Goal: Task Accomplishment & Management: Manage account settings

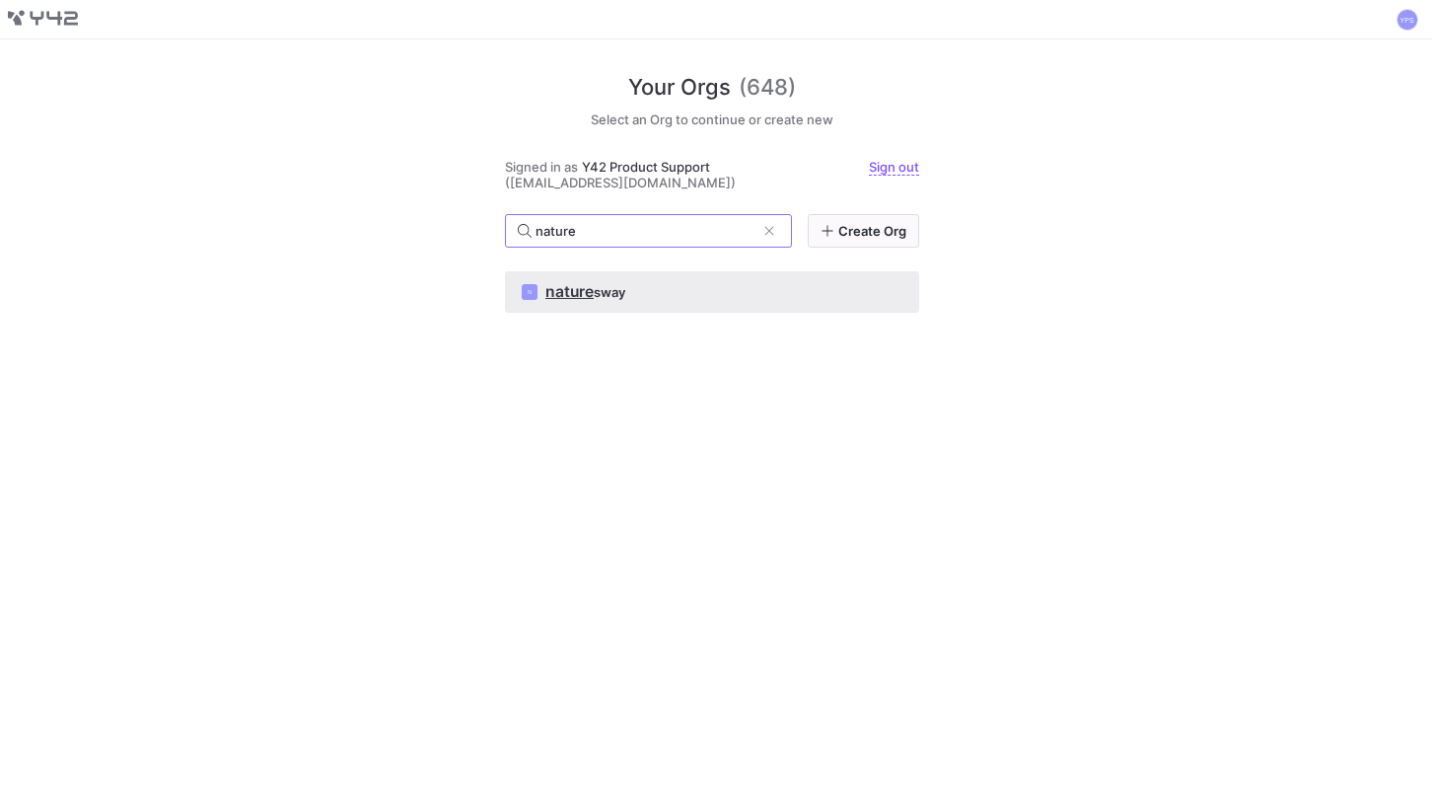
type input "nature"
click at [780, 290] on div "N nature sway" at bounding box center [712, 292] width 381 height 16
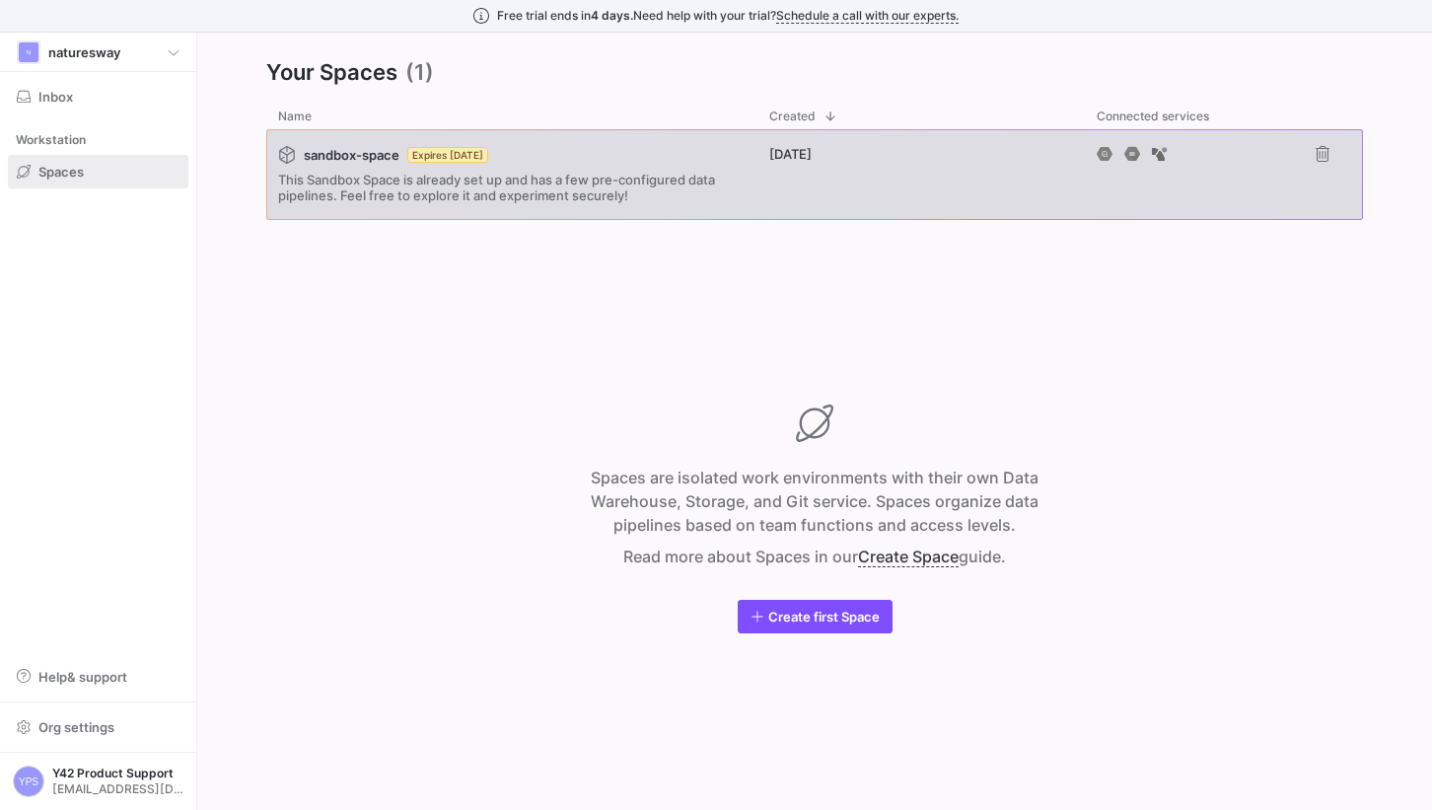
click at [776, 169] on div "[DATE]" at bounding box center [921, 174] width 327 height 91
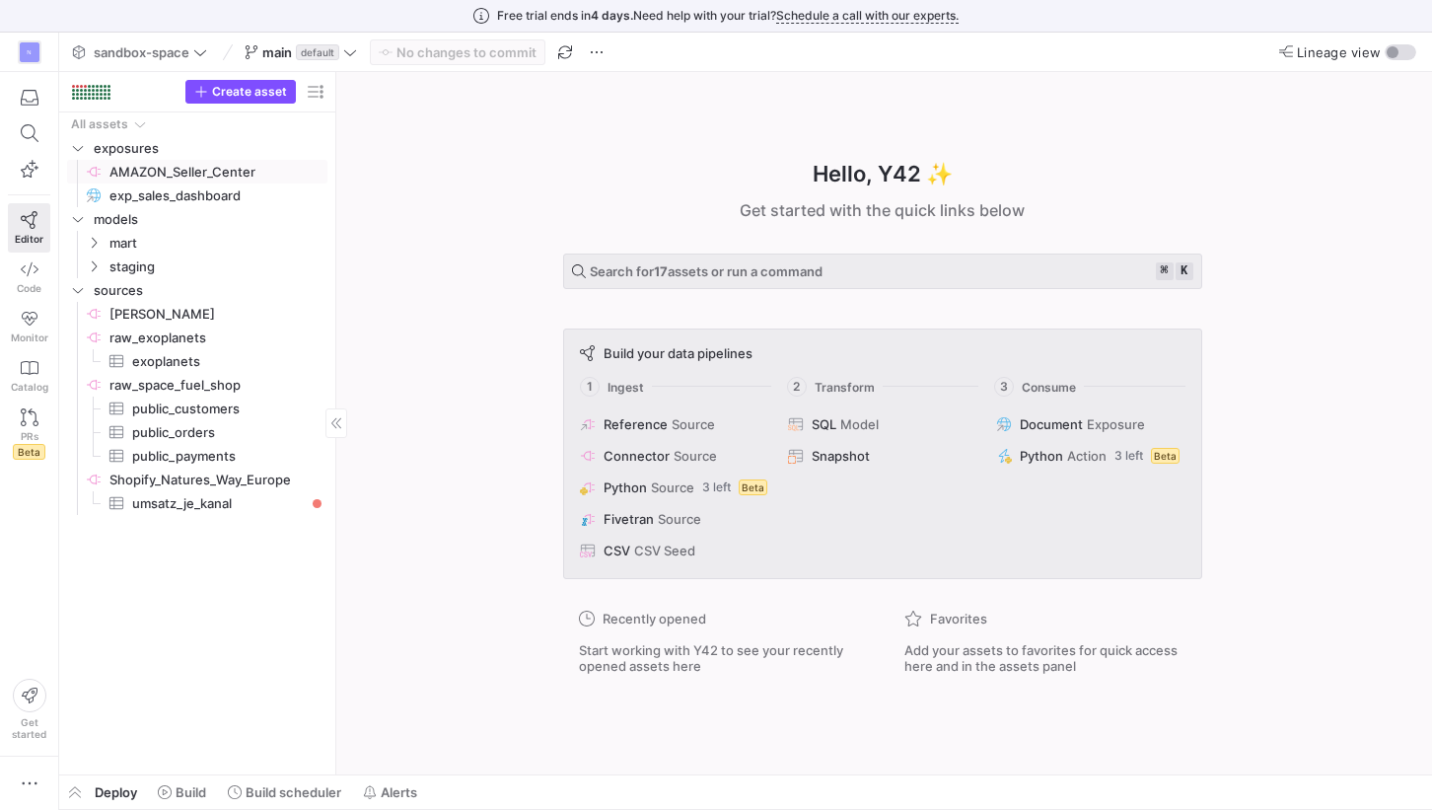
click at [179, 181] on span "AMAZON_Seller_Center​​​​​​​​" at bounding box center [216, 172] width 215 height 23
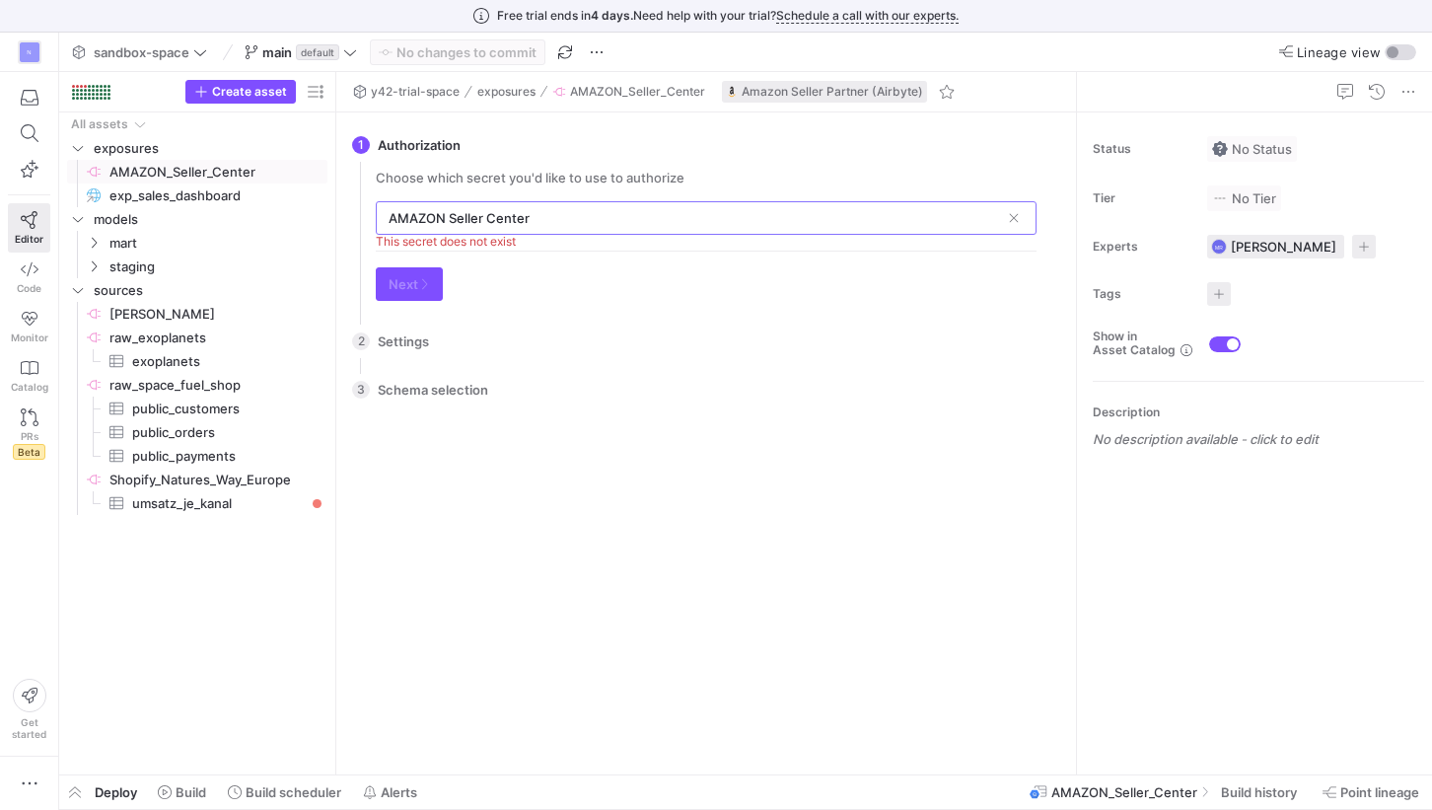
click at [589, 224] on input "AMAZON Seller Center" at bounding box center [695, 218] width 612 height 16
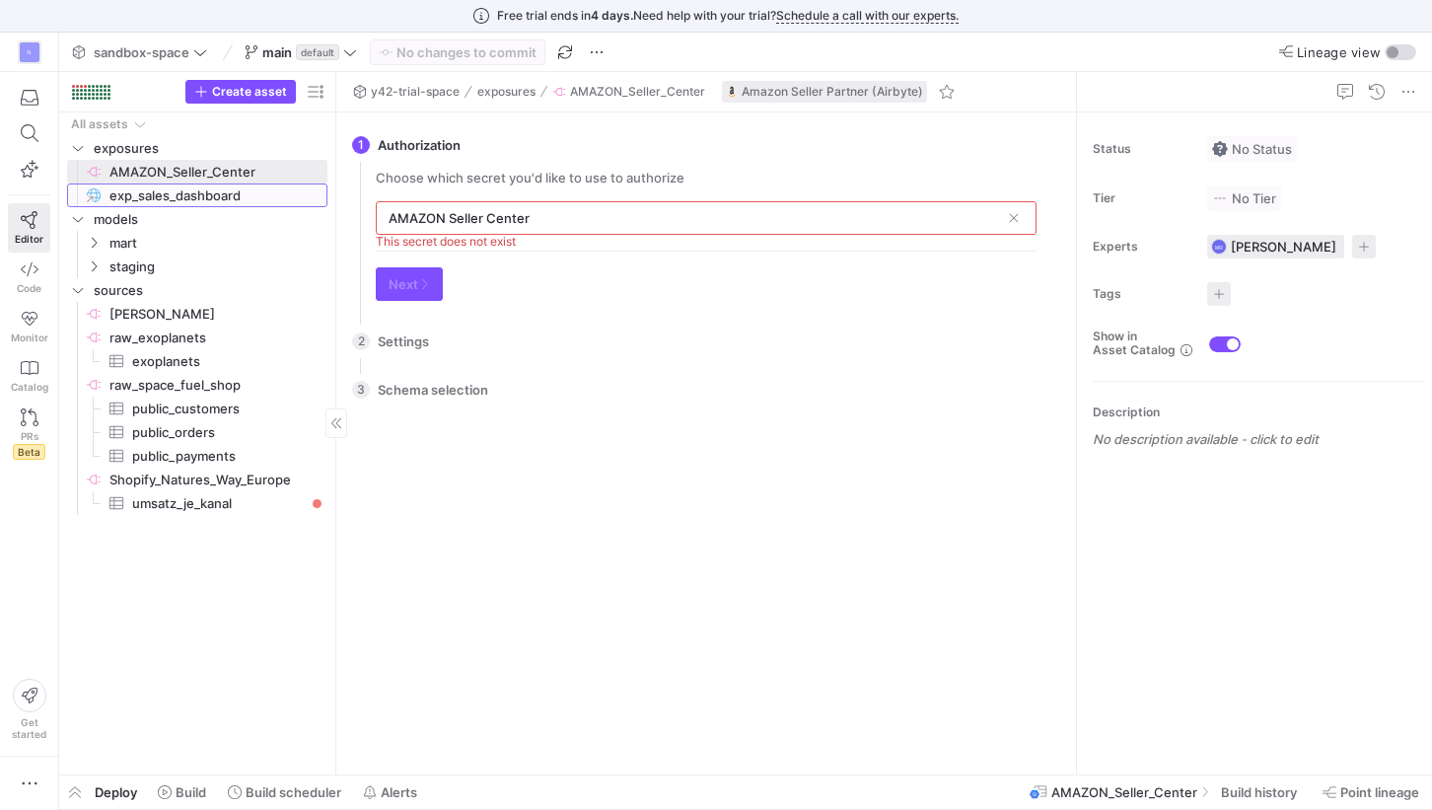
click at [204, 184] on span "exp_sales_dashboard​​​​​" at bounding box center [206, 195] width 195 height 23
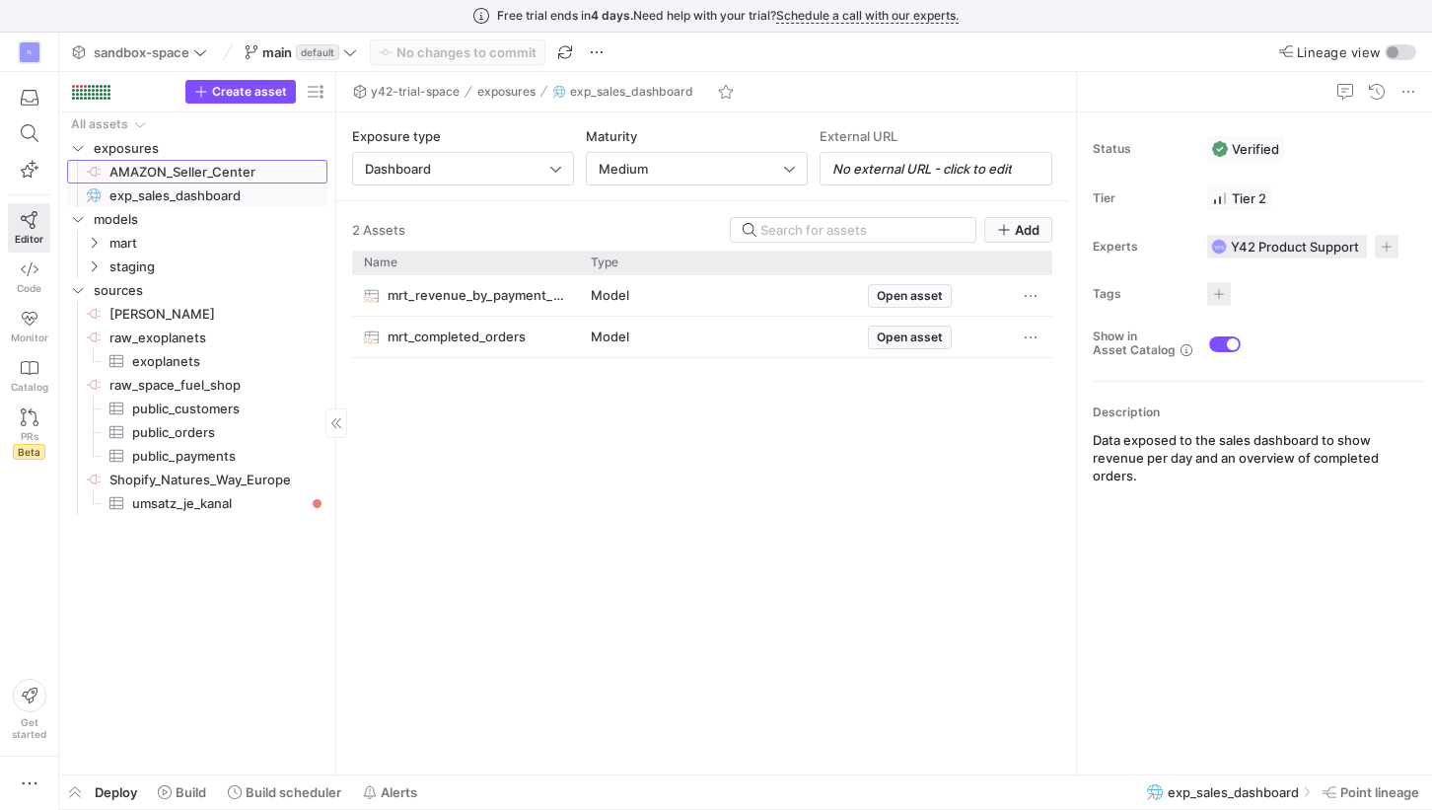
click at [213, 176] on span "AMAZON_Seller_Center​​​​​​​​" at bounding box center [216, 172] width 215 height 23
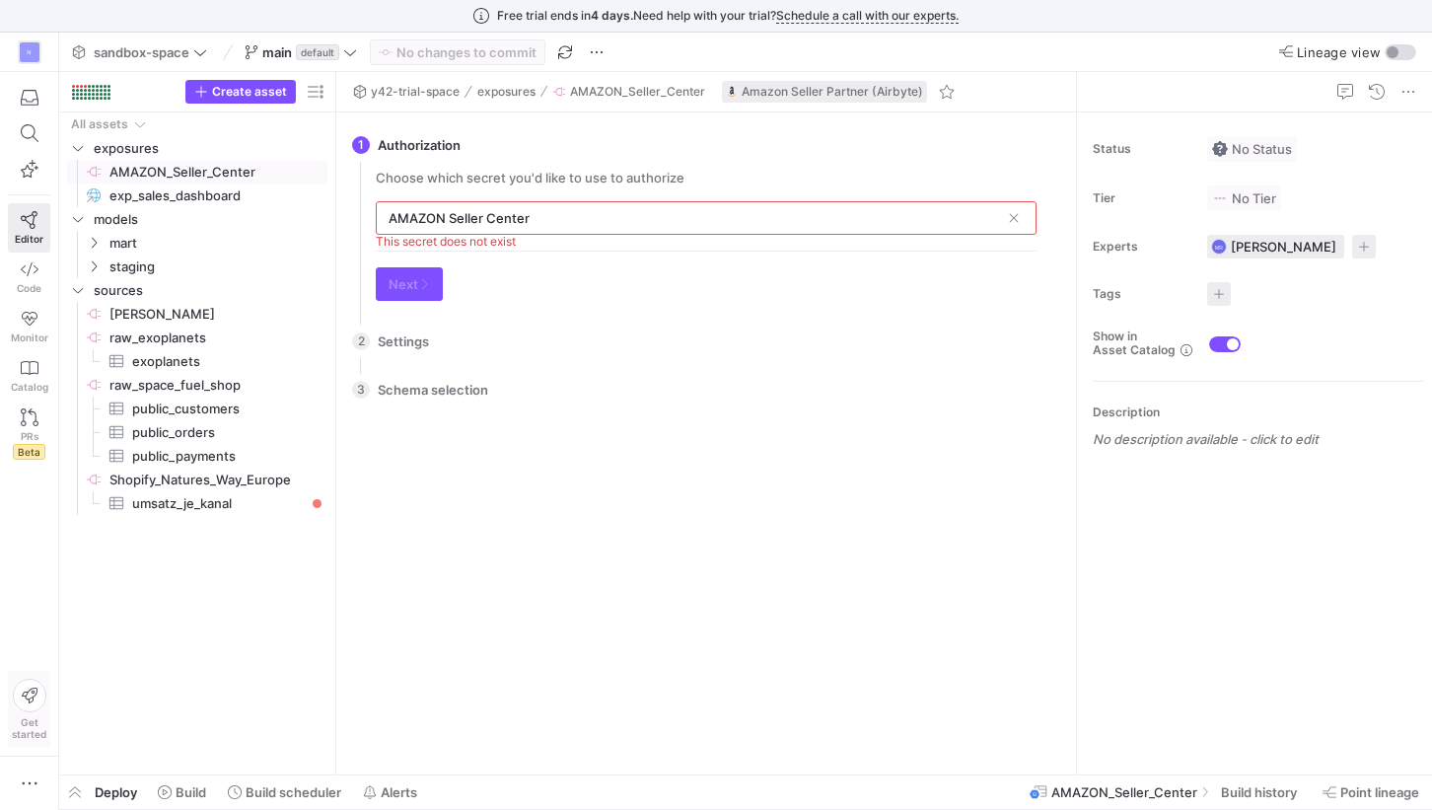
click at [24, 705] on icon at bounding box center [30, 696] width 34 height 34
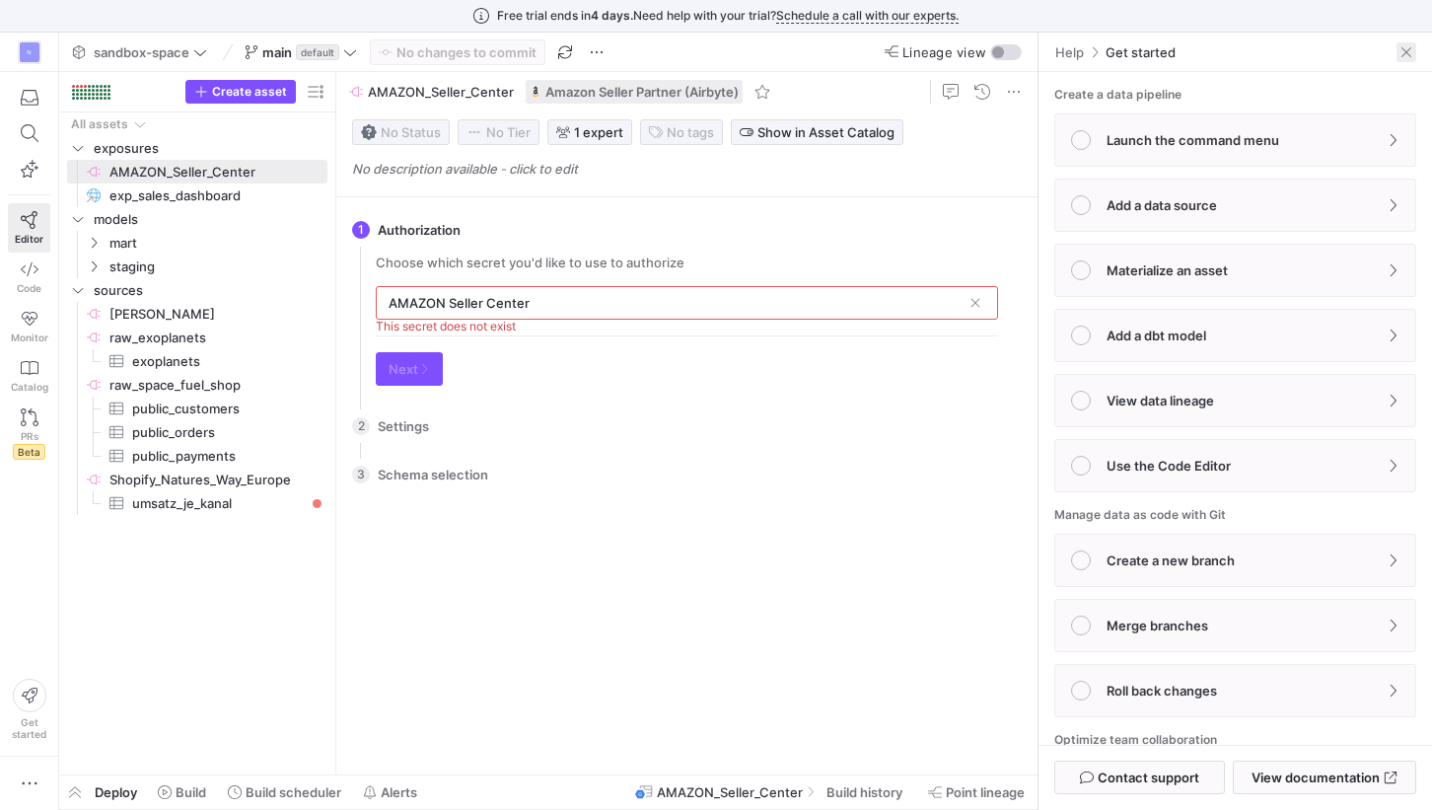
click at [1397, 47] on span at bounding box center [1407, 52] width 20 height 20
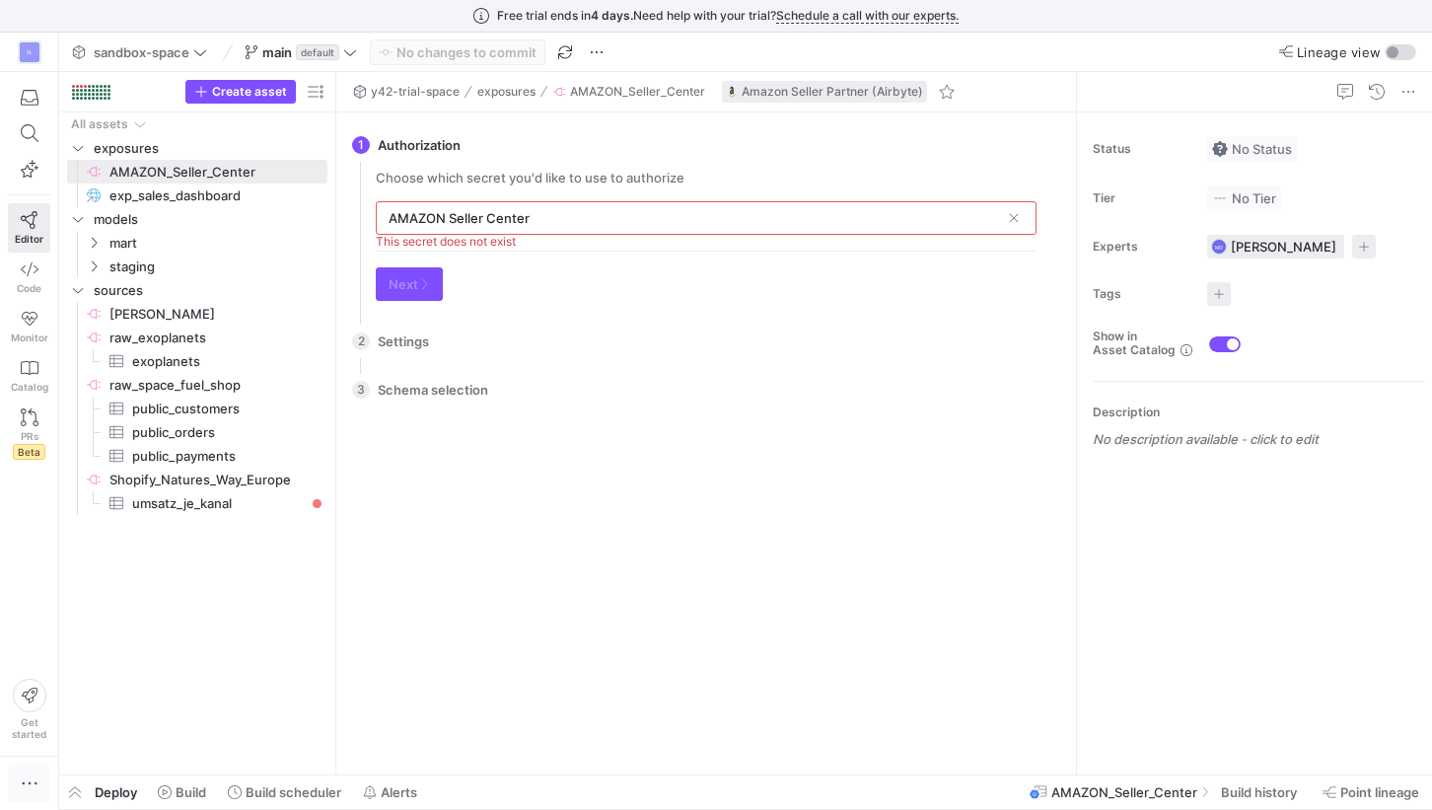
click at [24, 778] on icon "button" at bounding box center [30, 783] width 20 height 20
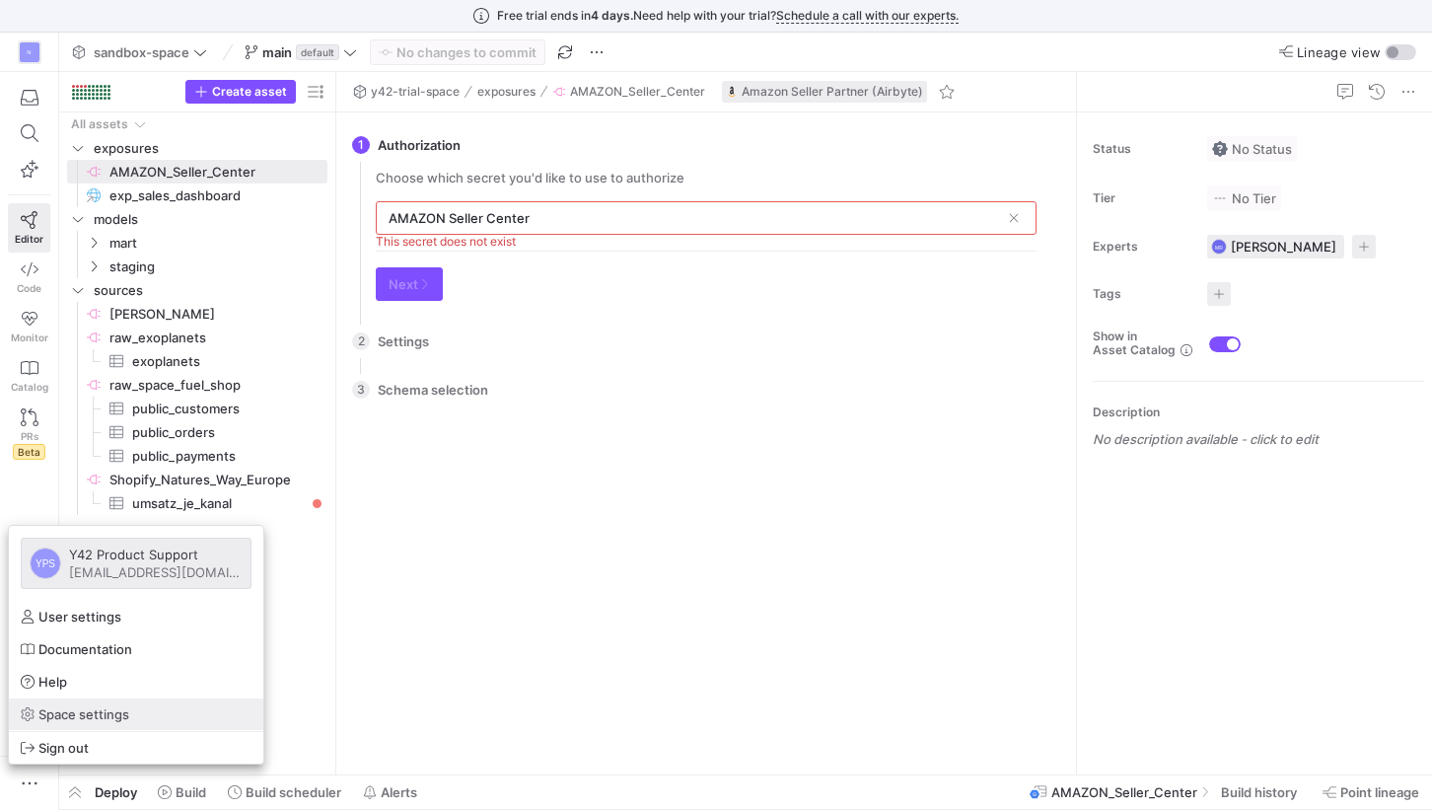
click at [151, 725] on link "Space settings" at bounding box center [136, 714] width 254 height 32
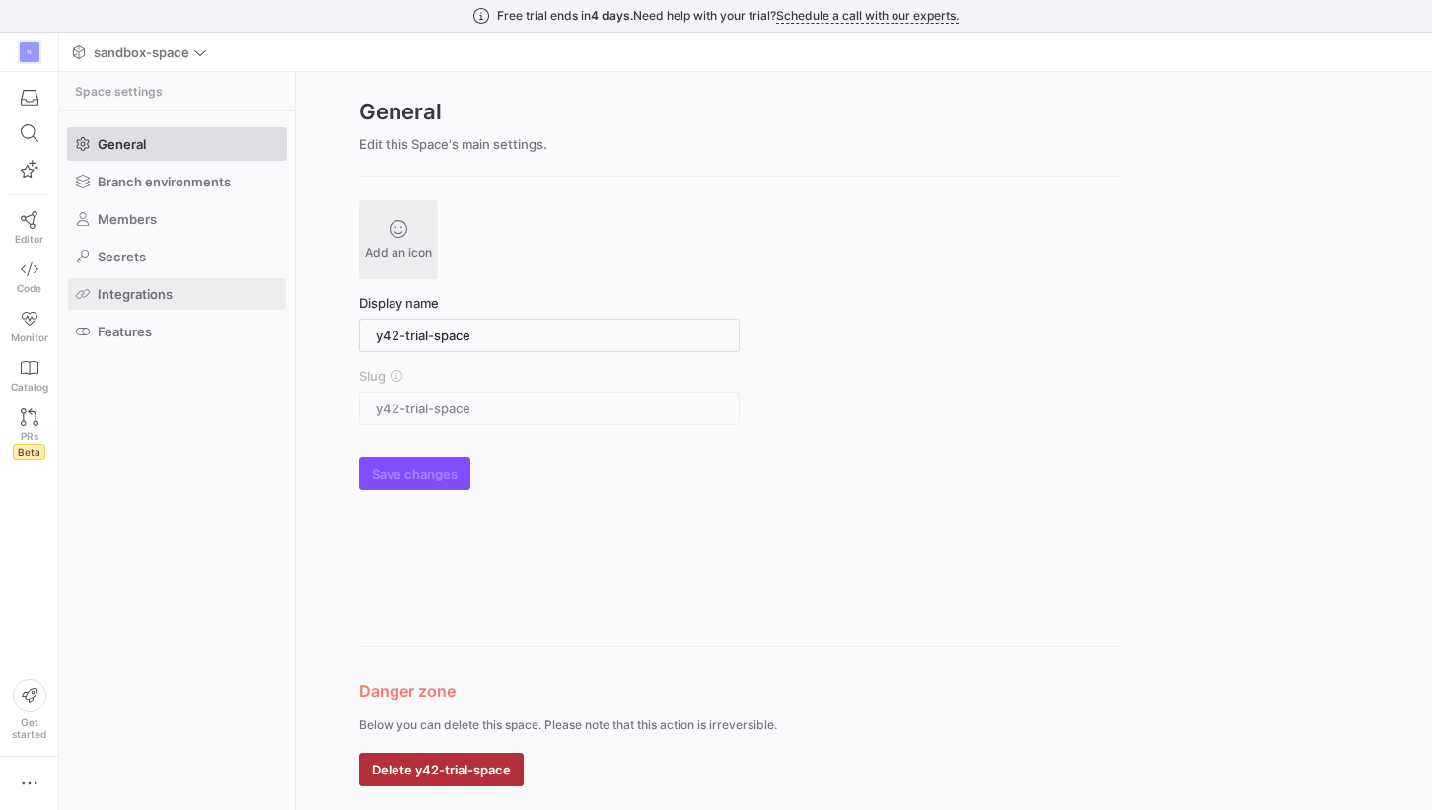
click at [205, 281] on span at bounding box center [177, 294] width 218 height 32
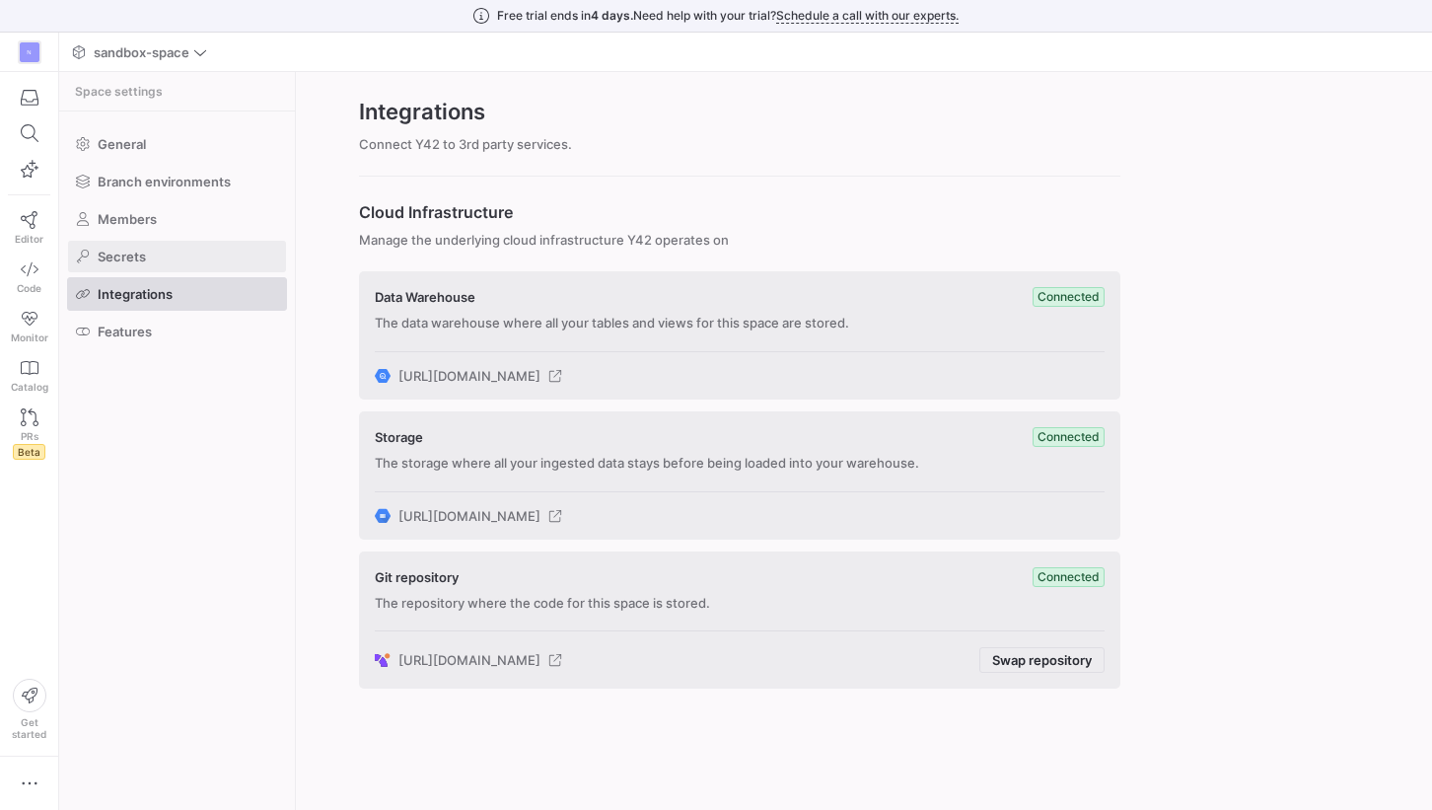
click at [207, 266] on span at bounding box center [177, 257] width 218 height 32
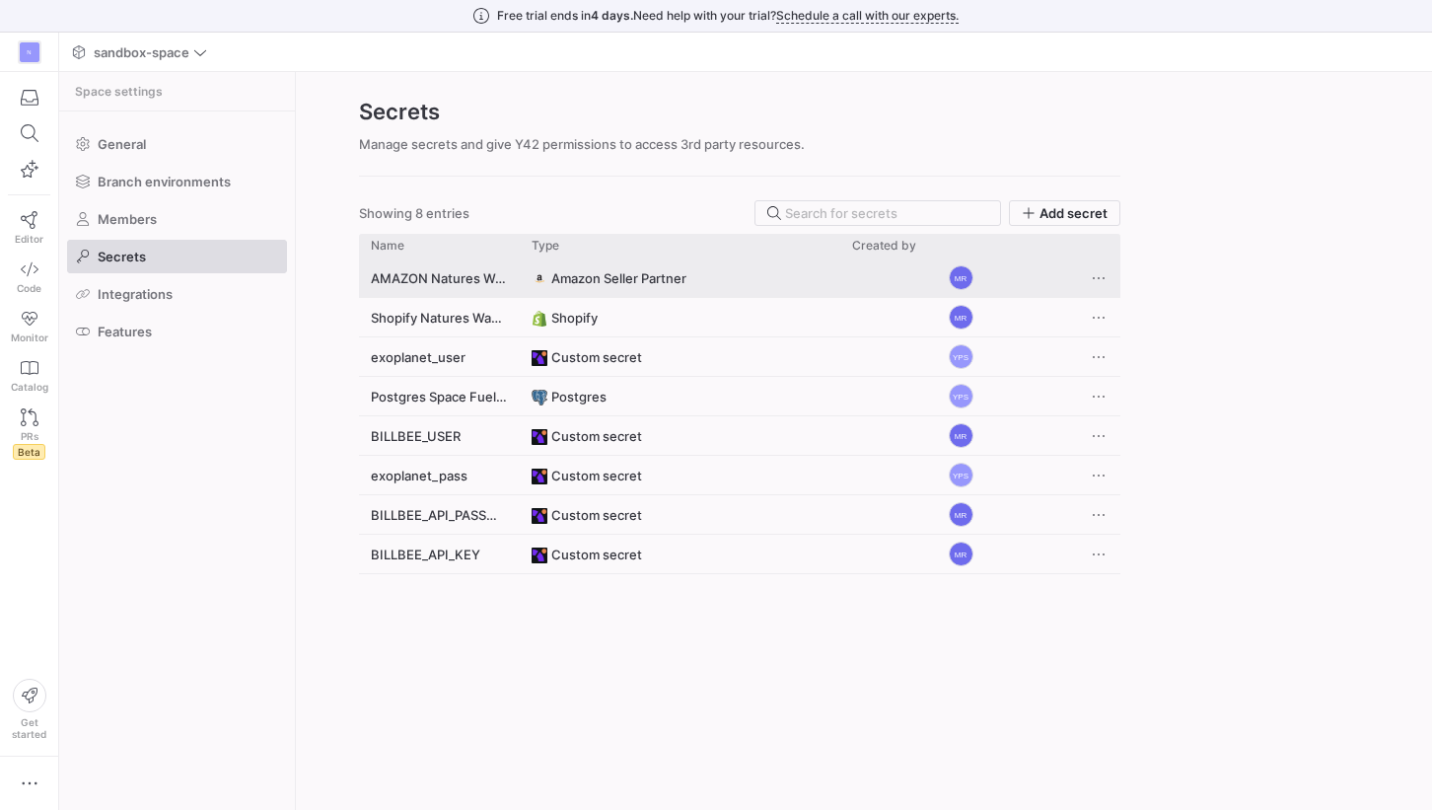
click at [646, 275] on span "Amazon Seller Partner" at bounding box center [618, 278] width 135 height 38
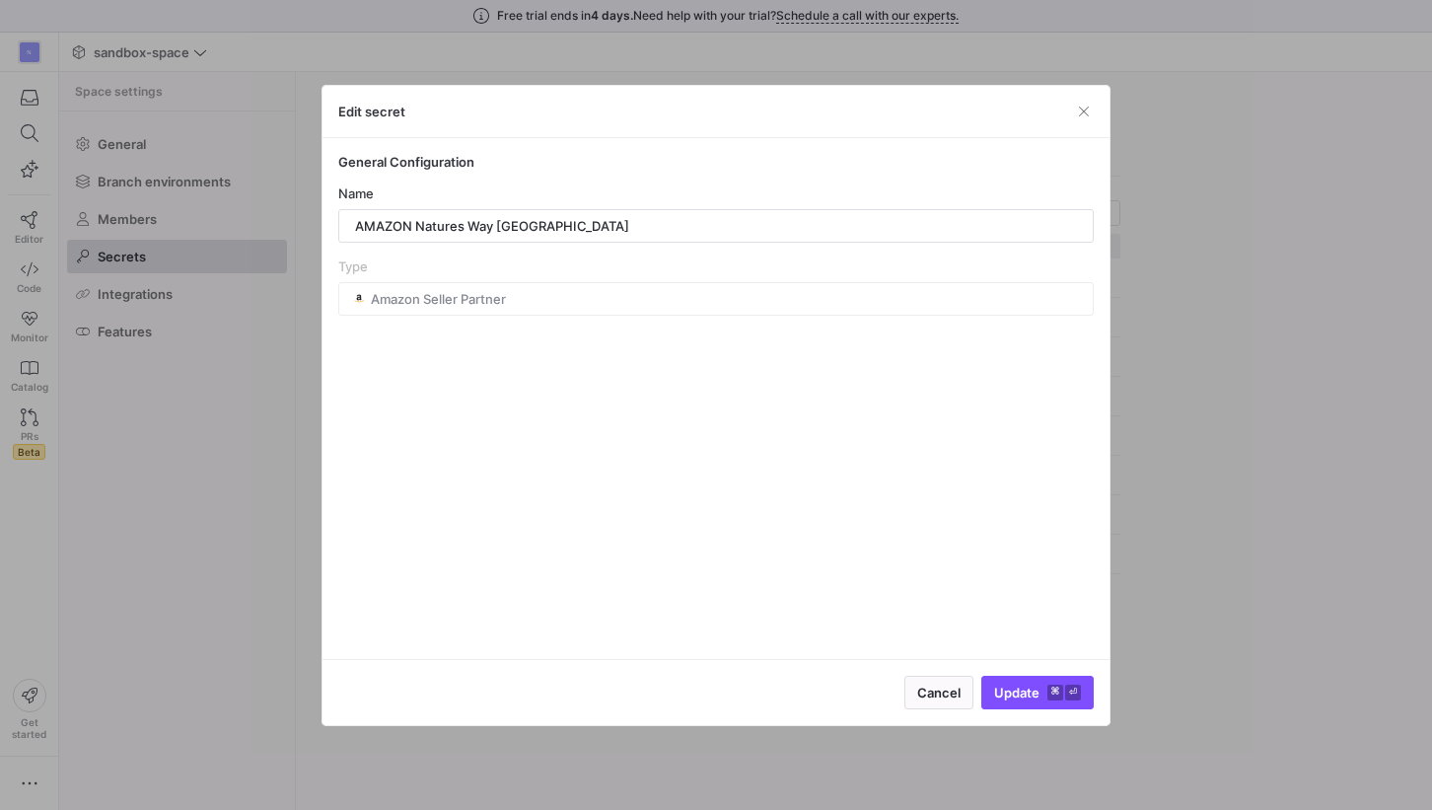
click at [962, 713] on div "Cancel Update ⌘ ⏎" at bounding box center [716, 692] width 787 height 66
click at [948, 685] on span "Cancel" at bounding box center [938, 693] width 43 height 16
